Goal: Entertainment & Leisure: Consume media (video, audio)

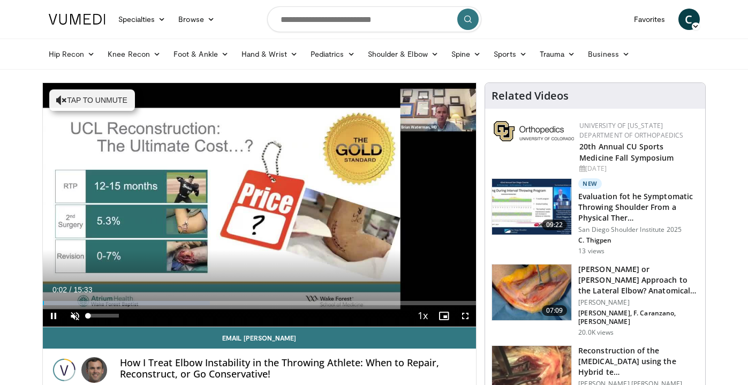
click at [74, 319] on span "Video Player" at bounding box center [74, 315] width 21 height 21
click at [467, 316] on span "Video Player" at bounding box center [464, 315] width 21 height 21
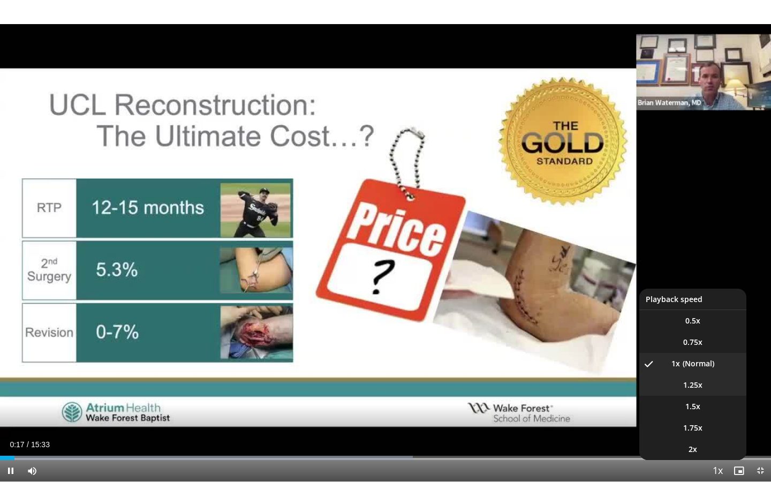
click at [692, 384] on span "1.25x" at bounding box center [692, 384] width 19 height 11
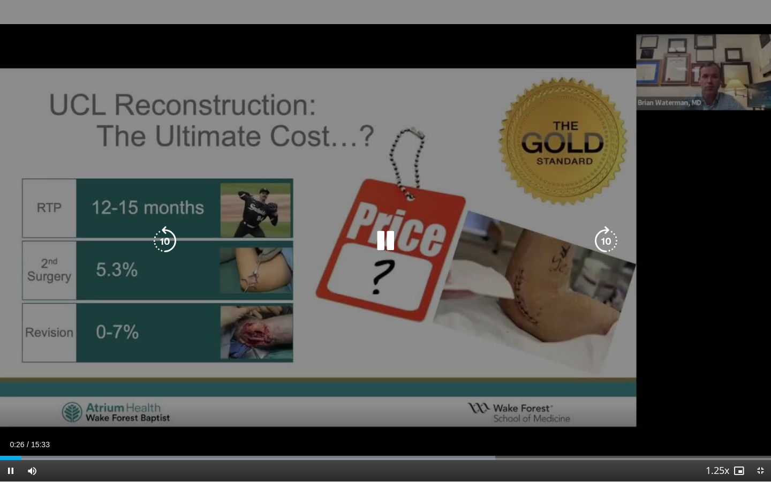
click at [690, 384] on div "10 seconds Tap to unmute" at bounding box center [385, 240] width 771 height 481
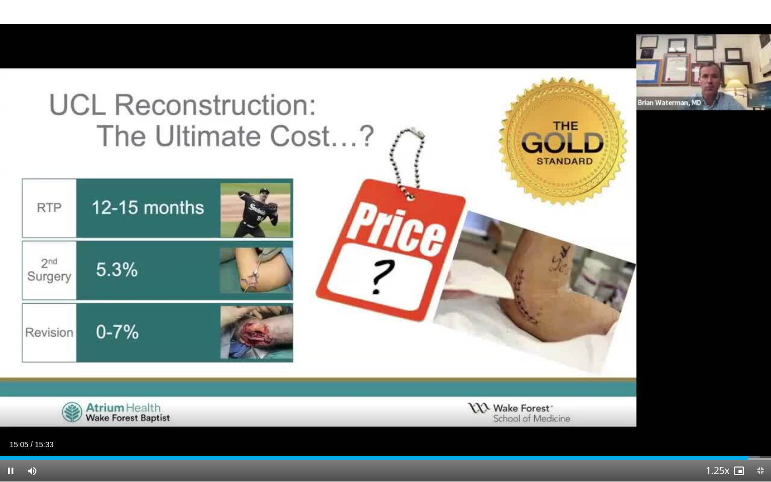
click at [747, 384] on span "Video Player" at bounding box center [759, 470] width 21 height 21
